Goal: Check status: Check status

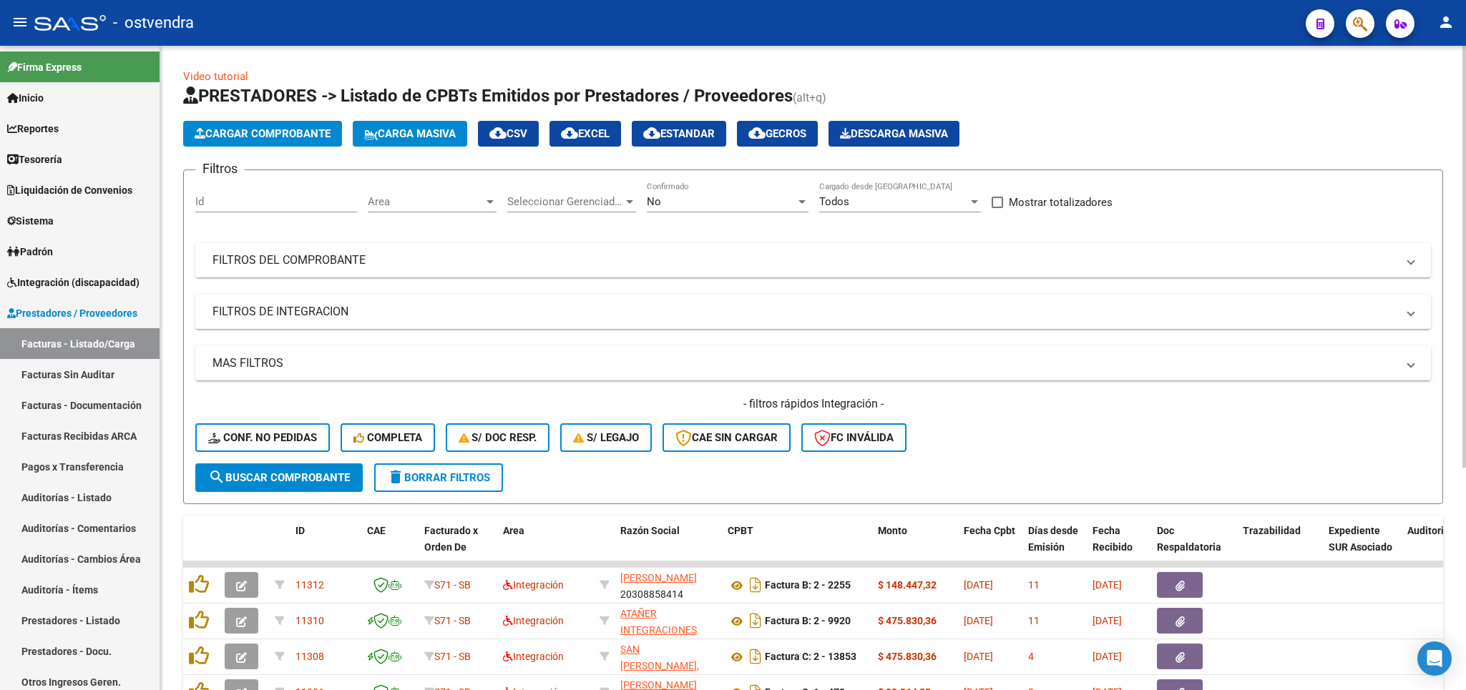
scroll to position [335, 0]
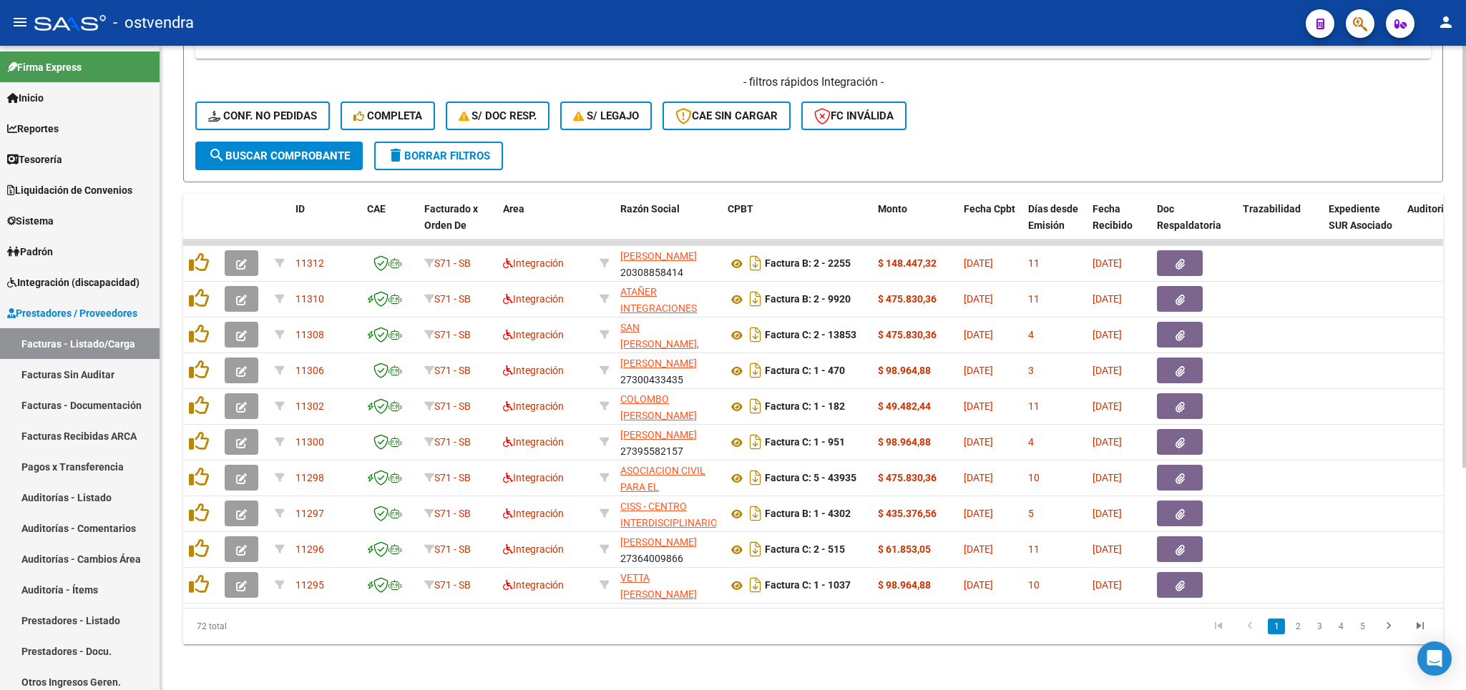
click at [409, 149] on span "delete Borrar Filtros" at bounding box center [438, 155] width 103 height 13
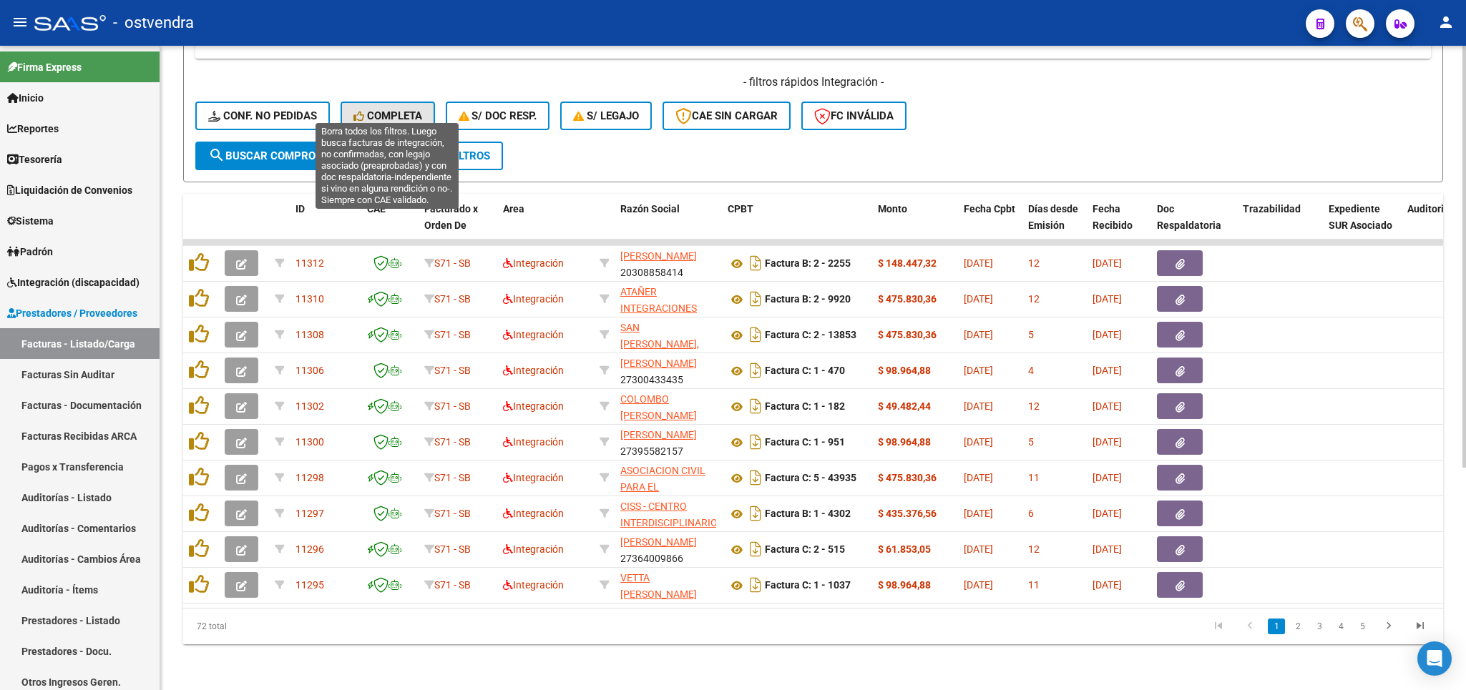
click at [393, 109] on span "Completa" at bounding box center [387, 115] width 69 height 13
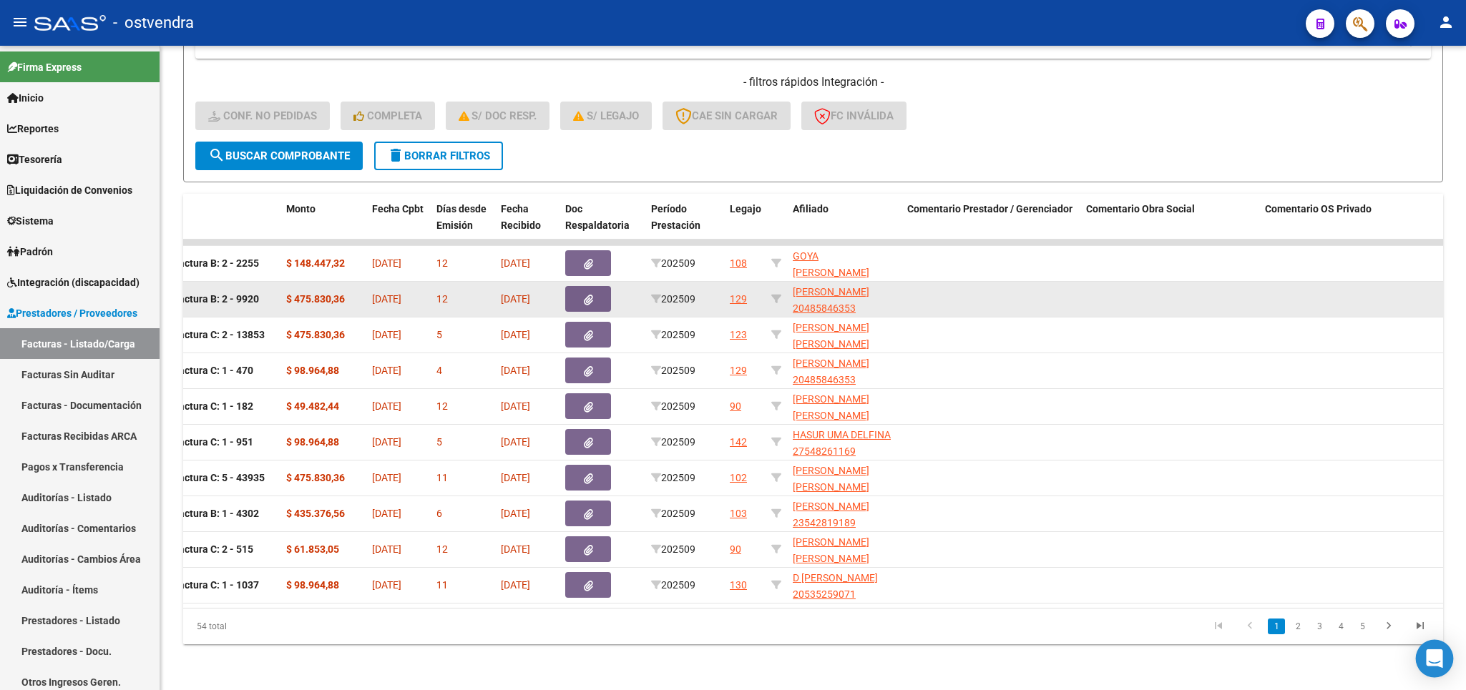
scroll to position [0, 486]
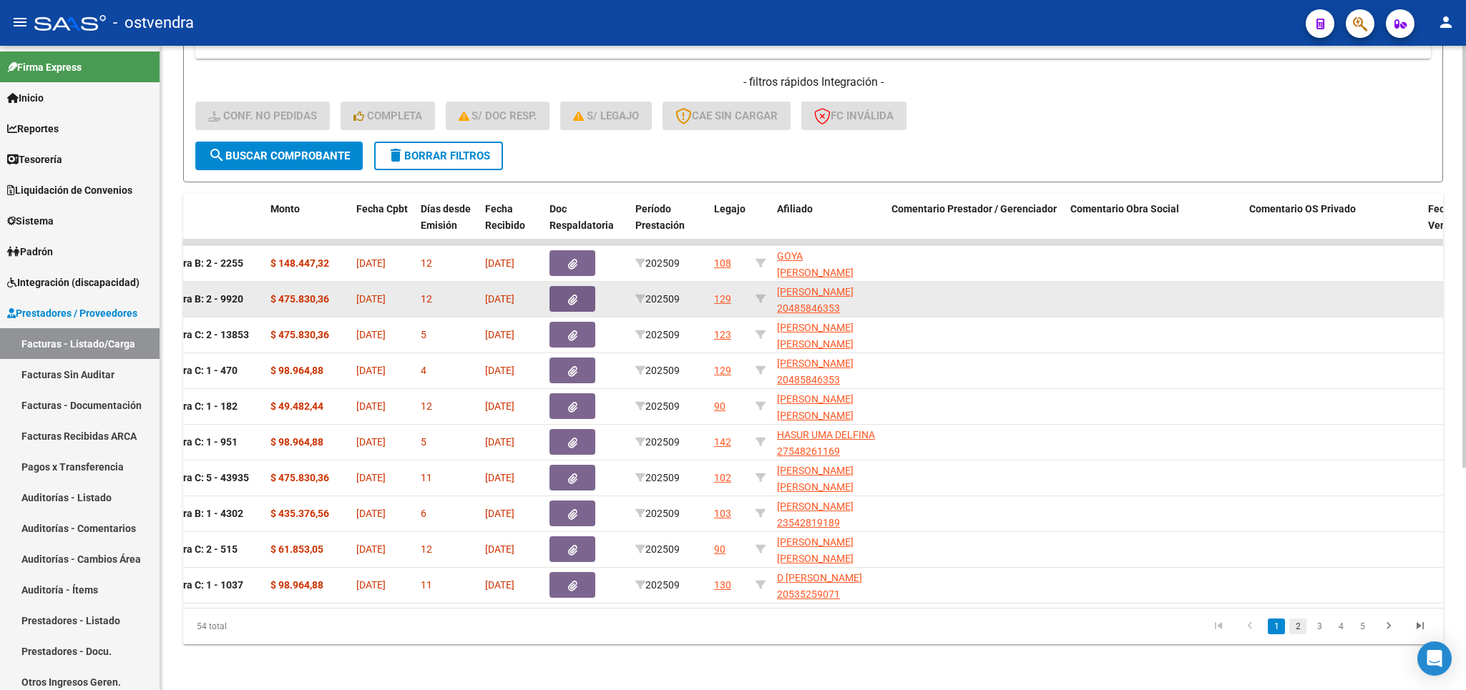
click at [1298, 629] on link "2" at bounding box center [1297, 627] width 17 height 16
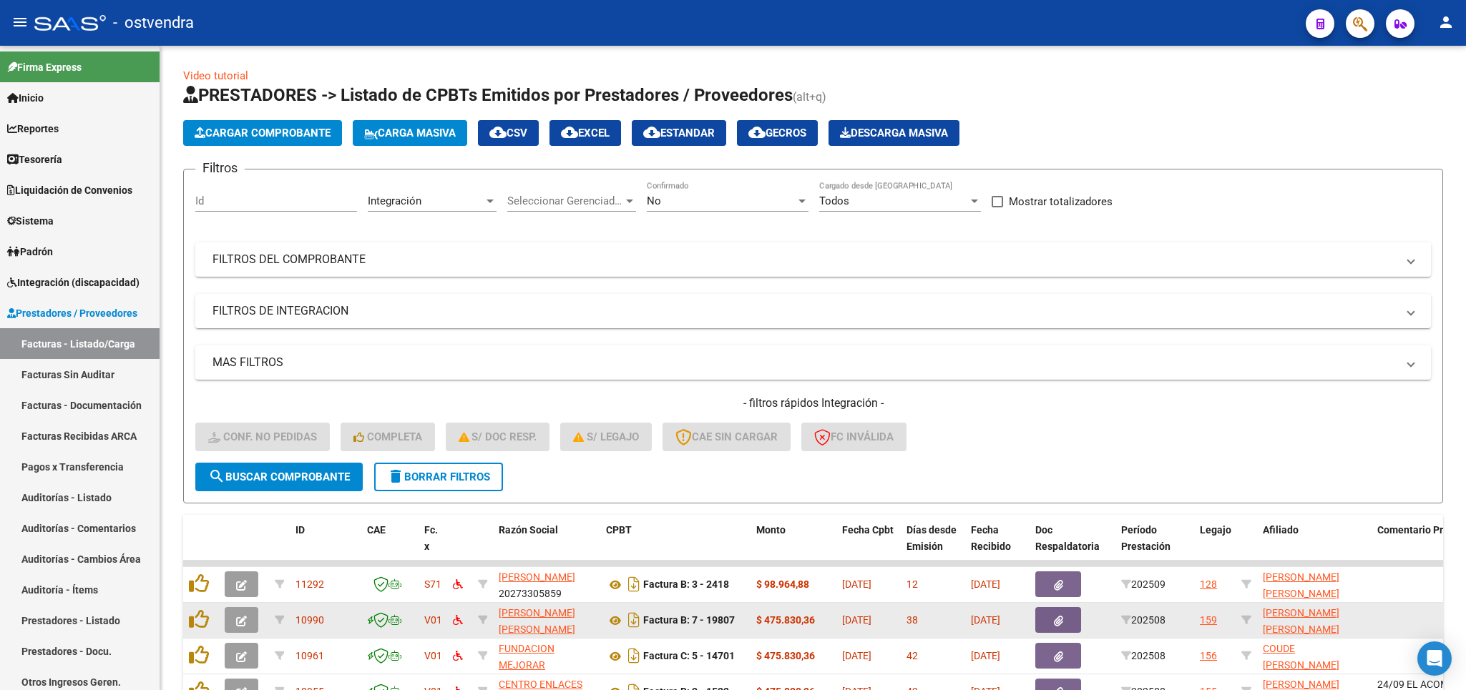
scroll to position [0, 0]
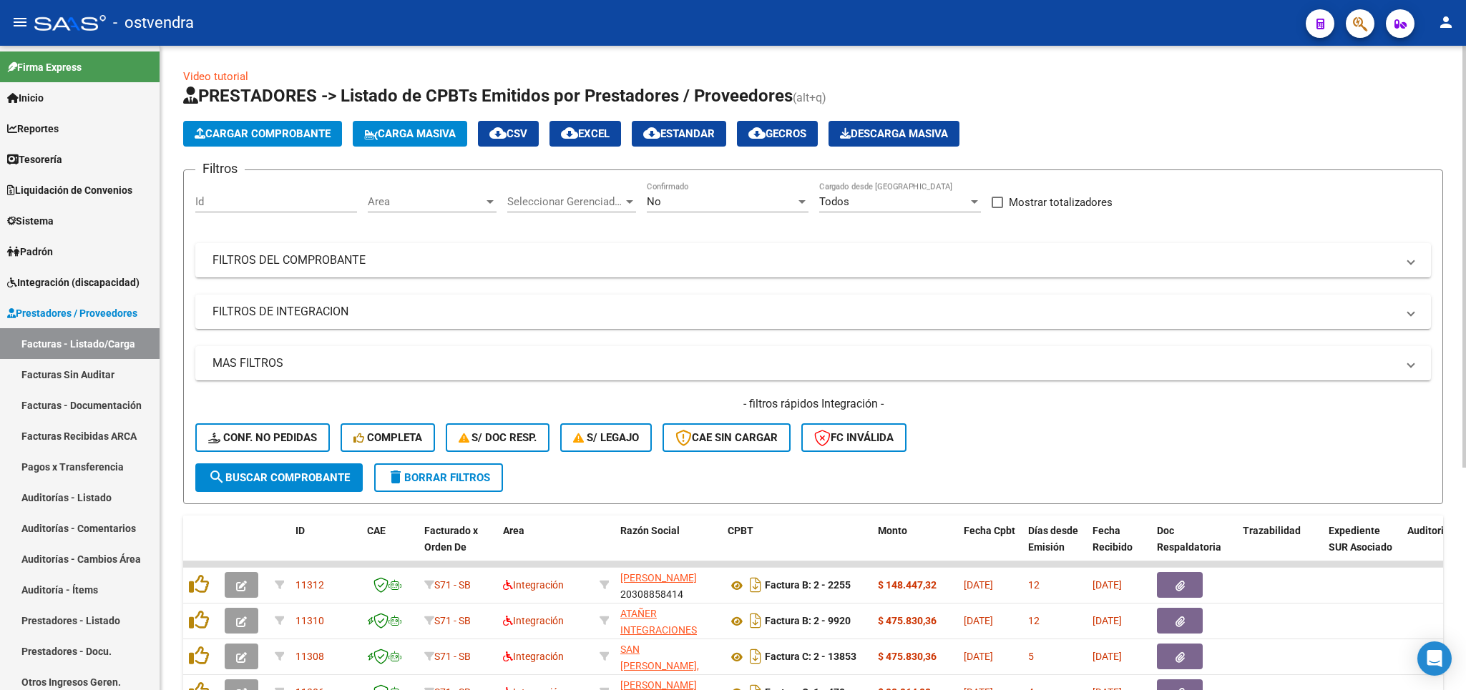
click at [424, 486] on button "delete Borrar Filtros" at bounding box center [438, 477] width 129 height 29
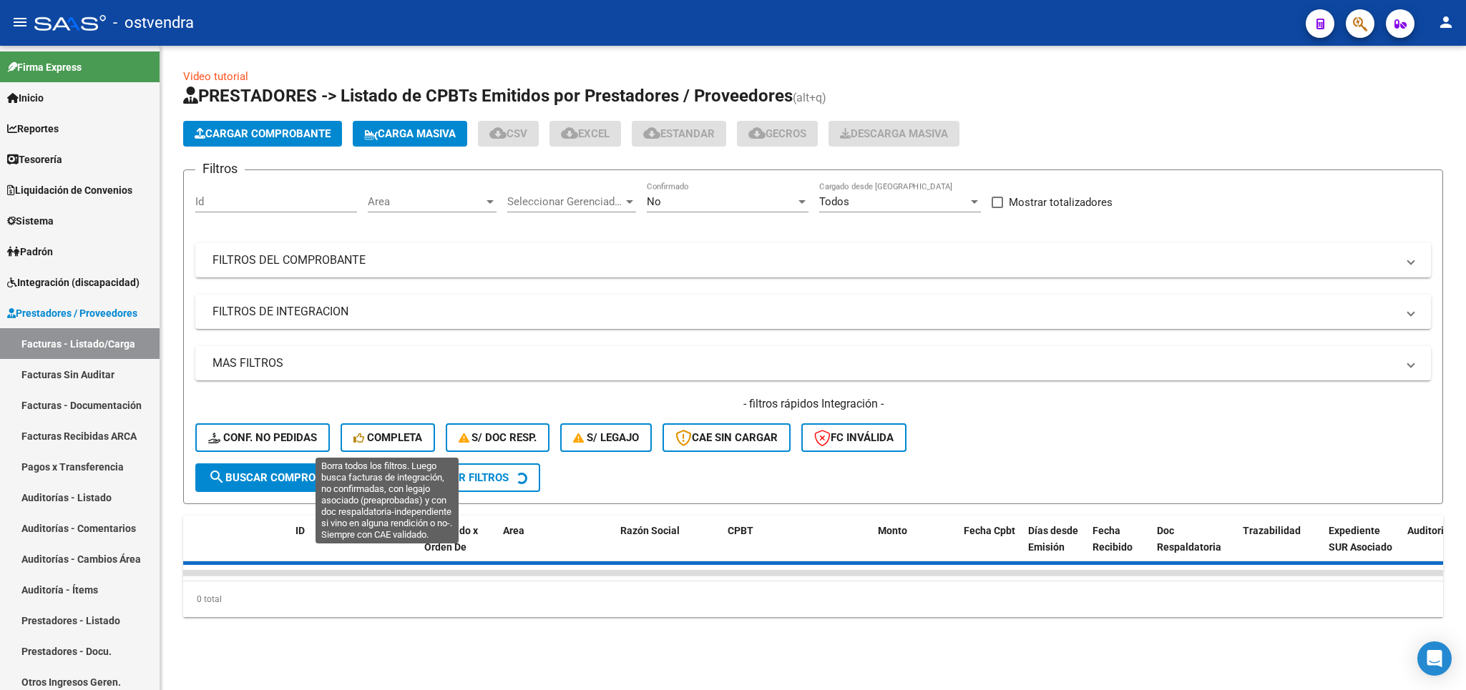
click at [388, 441] on span "Completa" at bounding box center [387, 437] width 69 height 13
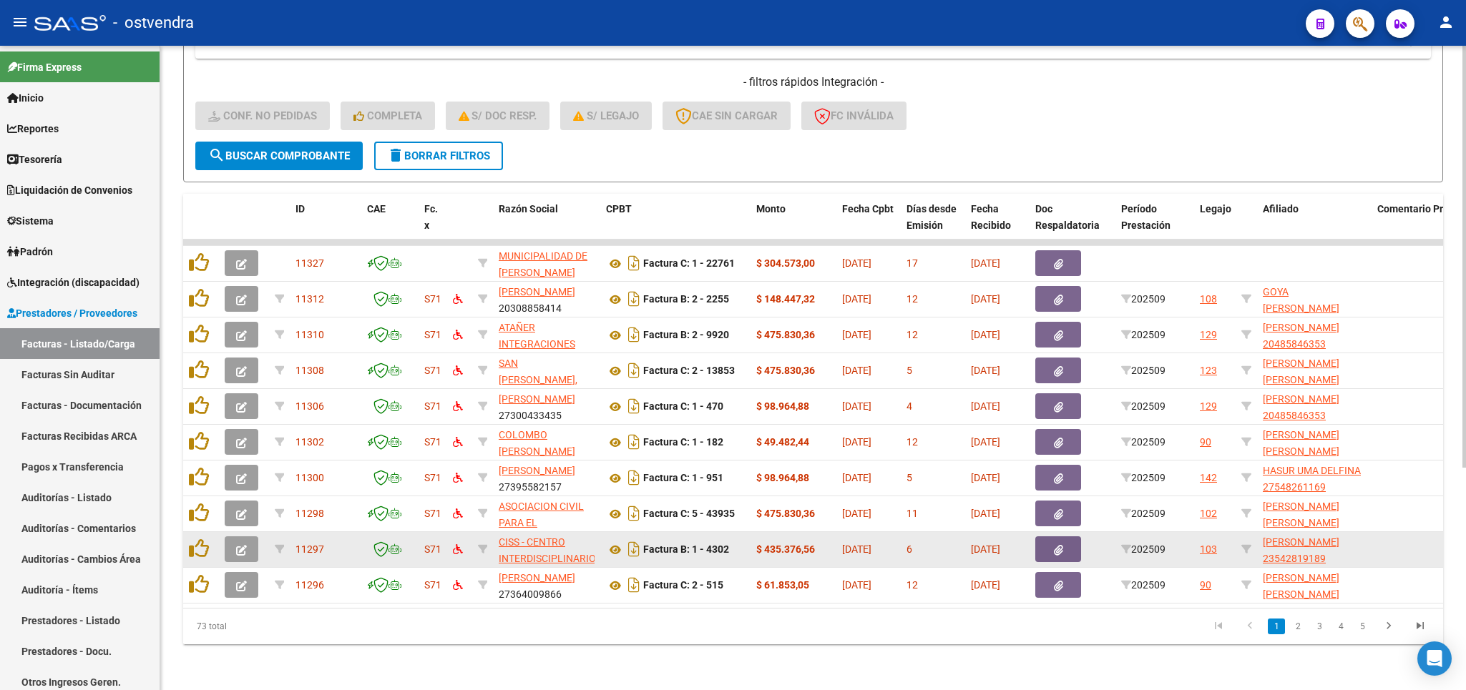
scroll to position [340, 0]
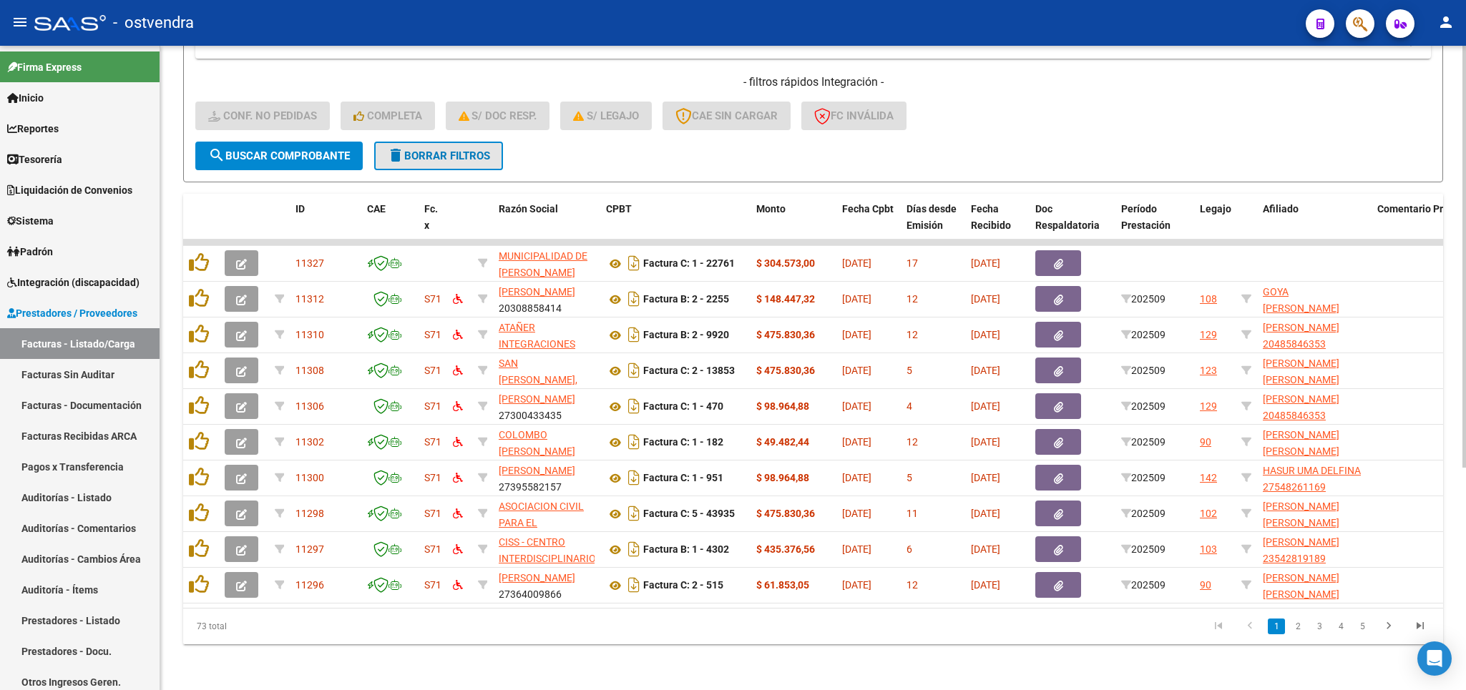
click at [414, 149] on span "delete Borrar Filtros" at bounding box center [438, 155] width 103 height 13
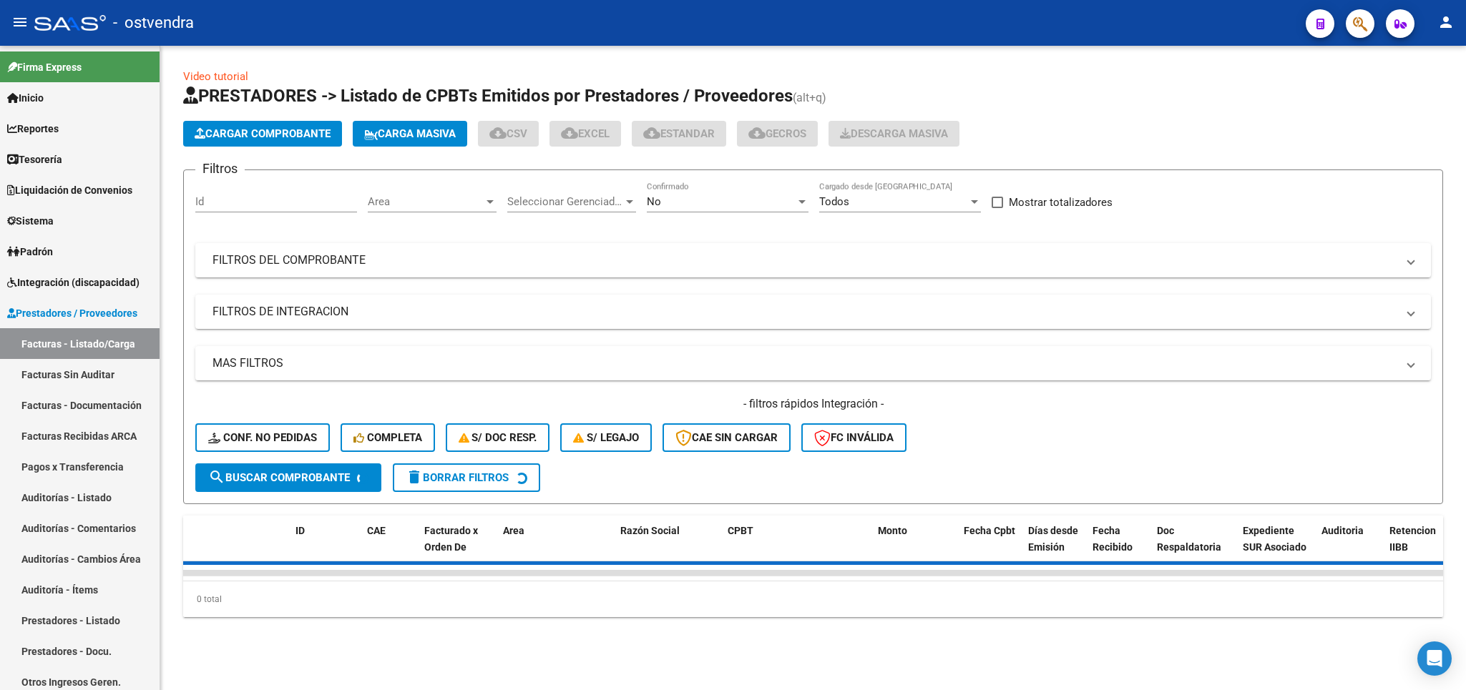
scroll to position [0, 0]
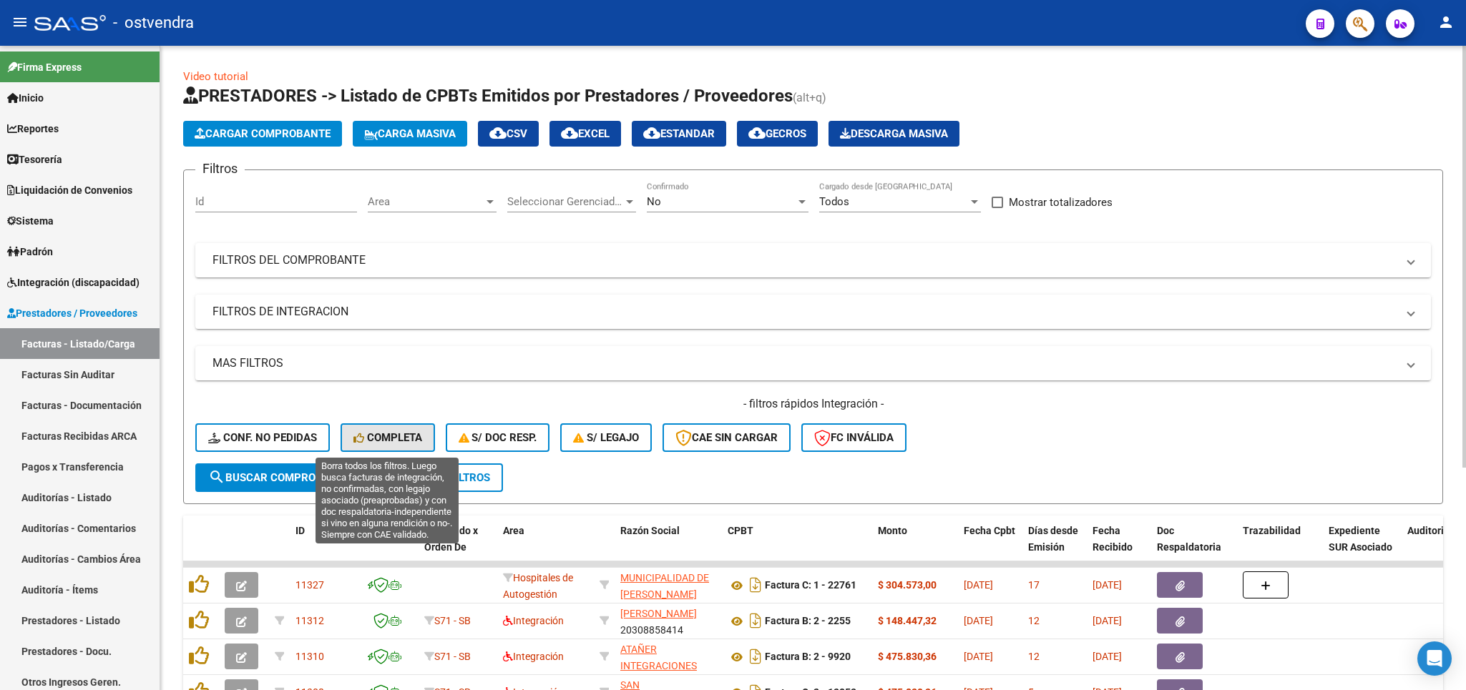
click at [395, 448] on button "Completa" at bounding box center [387, 437] width 94 height 29
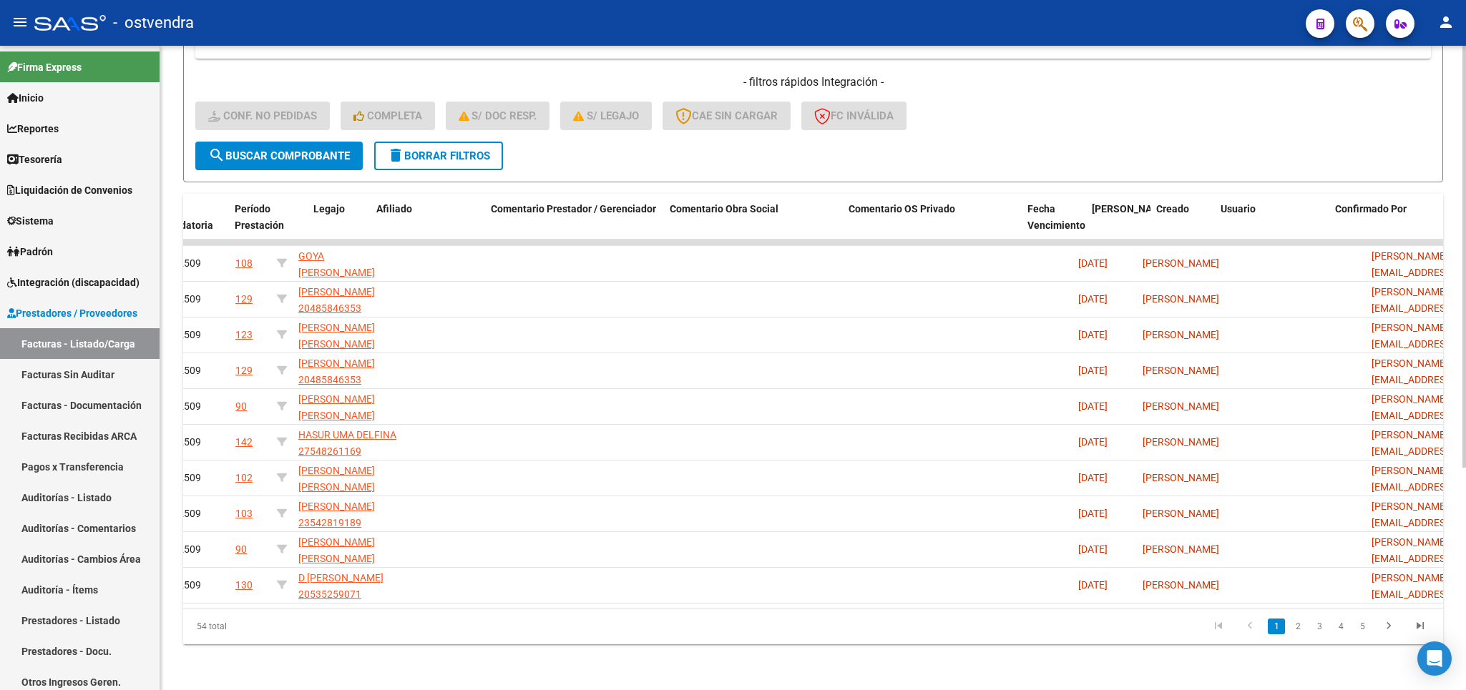
scroll to position [0, 1030]
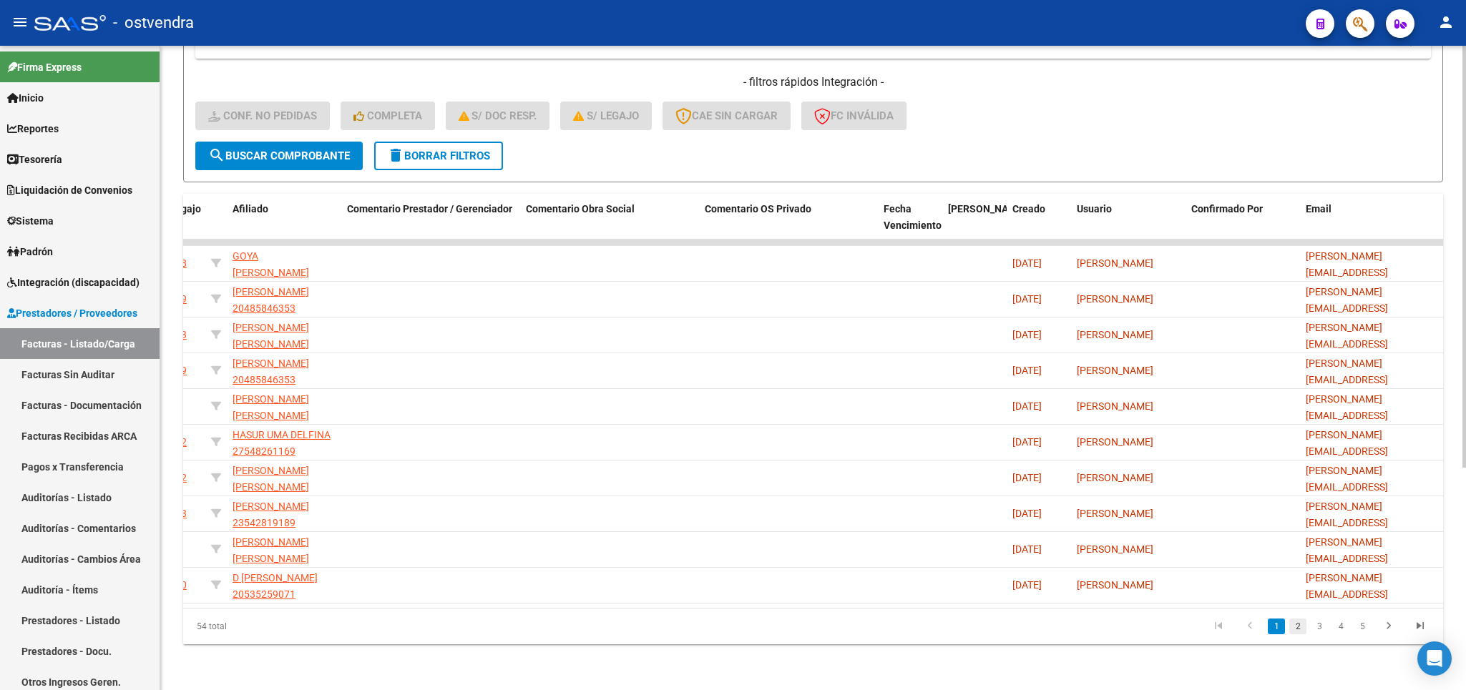
click at [1298, 626] on link "2" at bounding box center [1297, 627] width 17 height 16
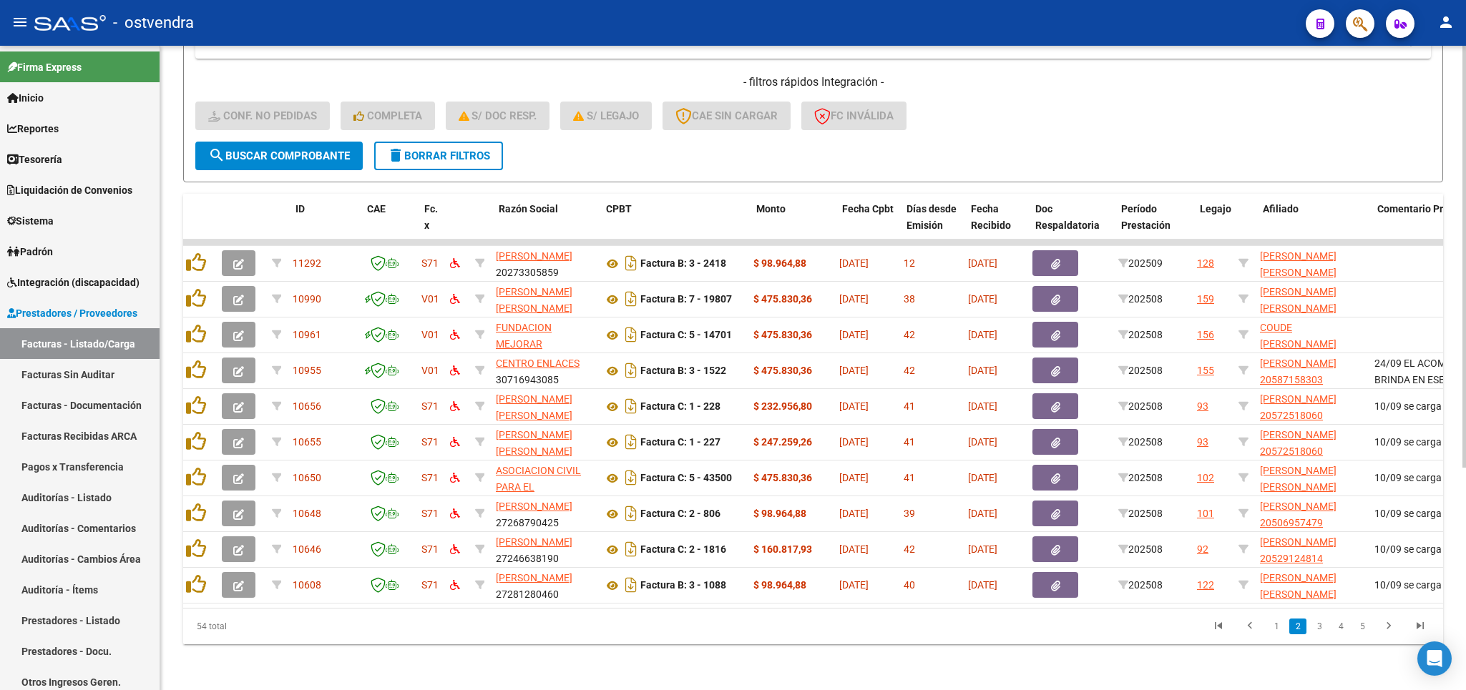
scroll to position [0, 0]
